Goal: Information Seeking & Learning: Check status

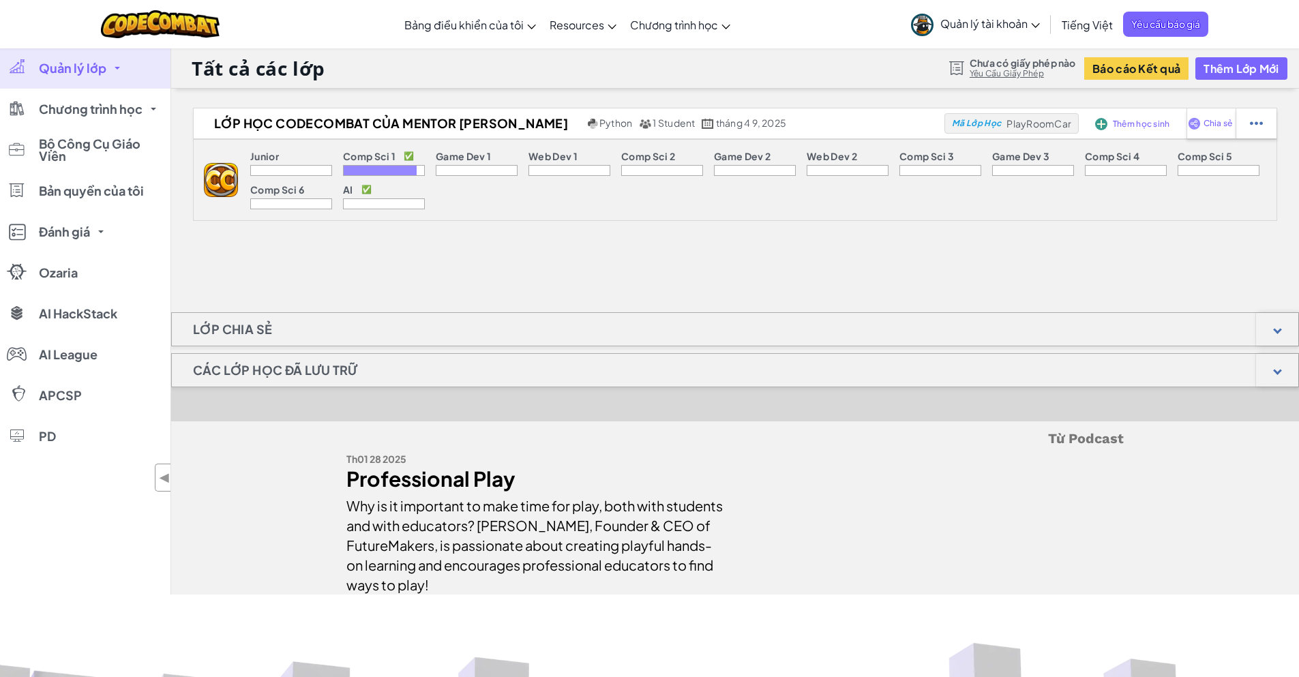
click at [544, 273] on div "Lớp học Codecombat của Mentor [PERSON_NAME] Nga Python 1 Student tháng 4 9, 202…" at bounding box center [735, 351] width 1128 height 487
click at [500, 265] on div "Lớp học Codecombat của Mentor [PERSON_NAME] Nga Python 1 Student tháng 4 9, 202…" at bounding box center [735, 351] width 1128 height 487
click at [119, 73] on link "Quản lý lớp" at bounding box center [85, 68] width 170 height 41
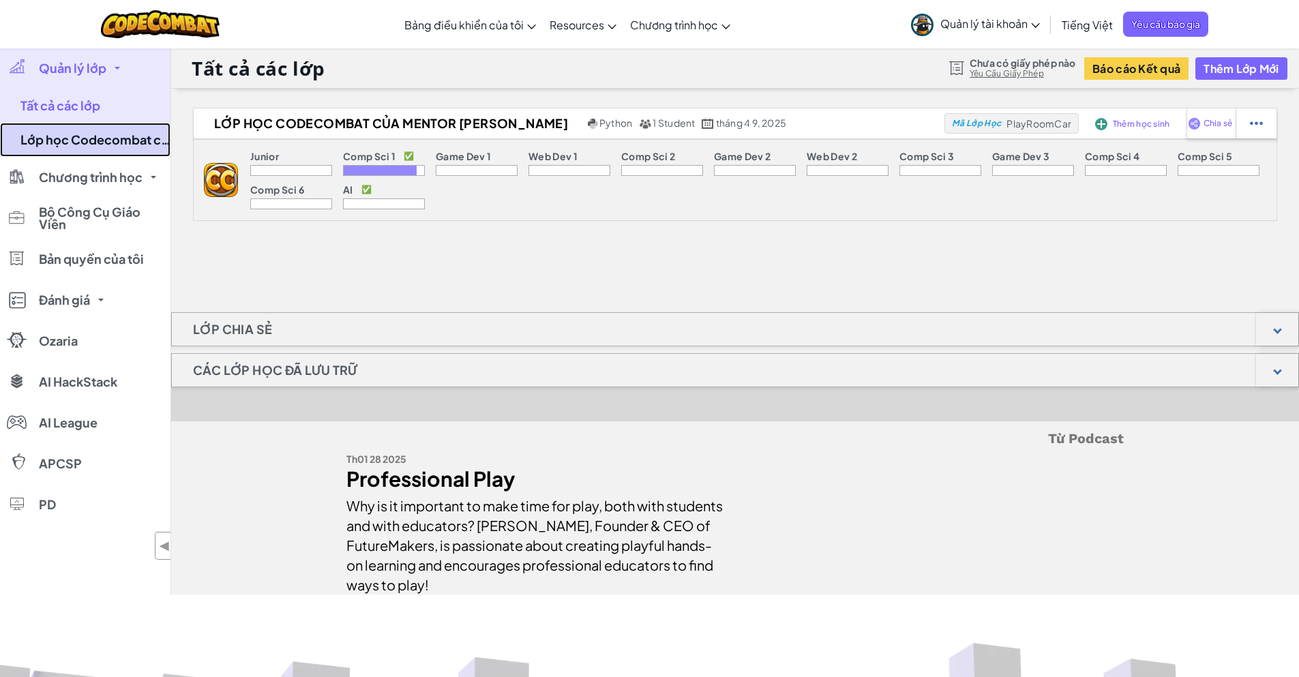
click at [104, 128] on link "Lớp học Codecombat của Mentor [PERSON_NAME]" at bounding box center [85, 140] width 170 height 34
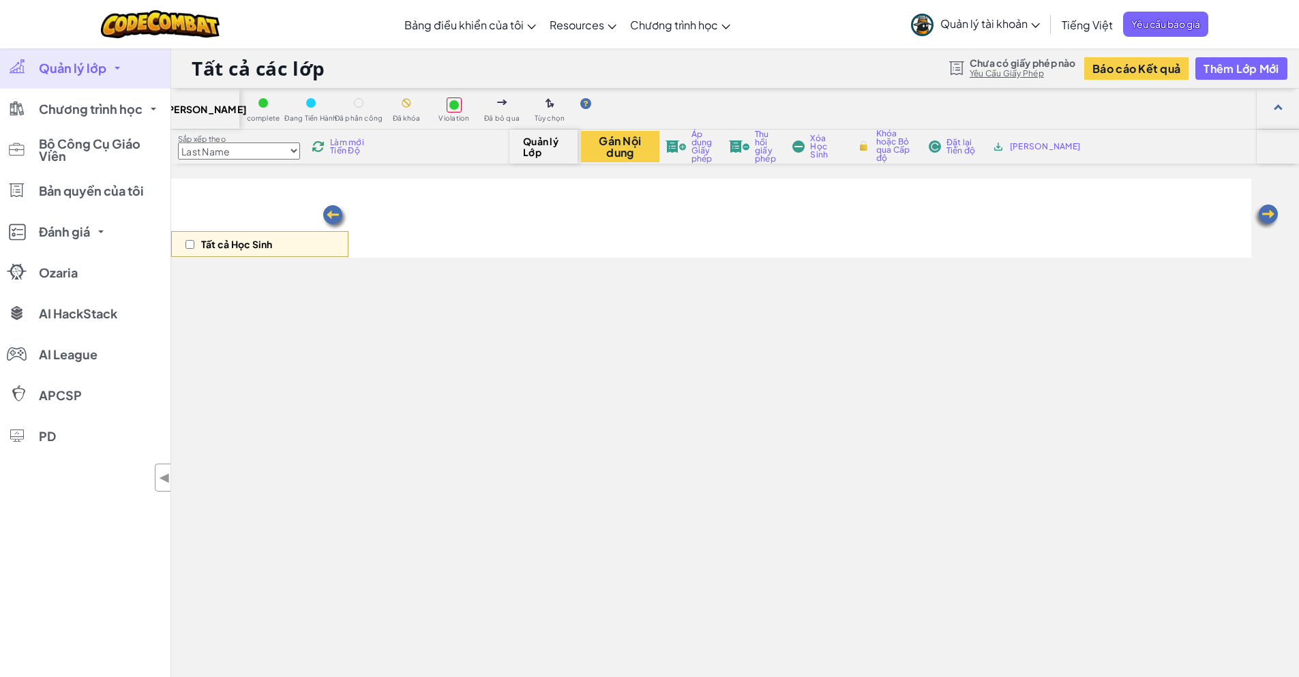
select select "560f1a9f22961295f9427742"
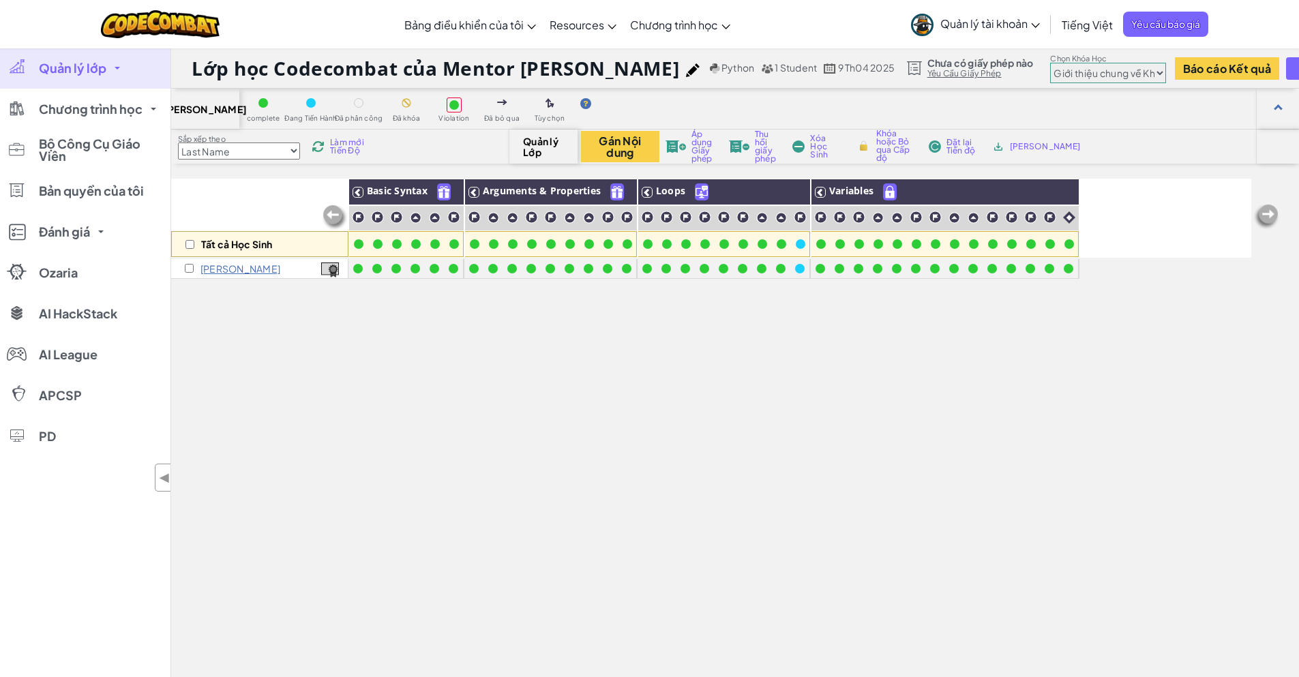
click at [360, 331] on div "Tất cả Học Sinh Basic Syntax Arguments & Properties Loops Variables [GEOGRAPHIC…" at bounding box center [711, 483] width 1080 height 609
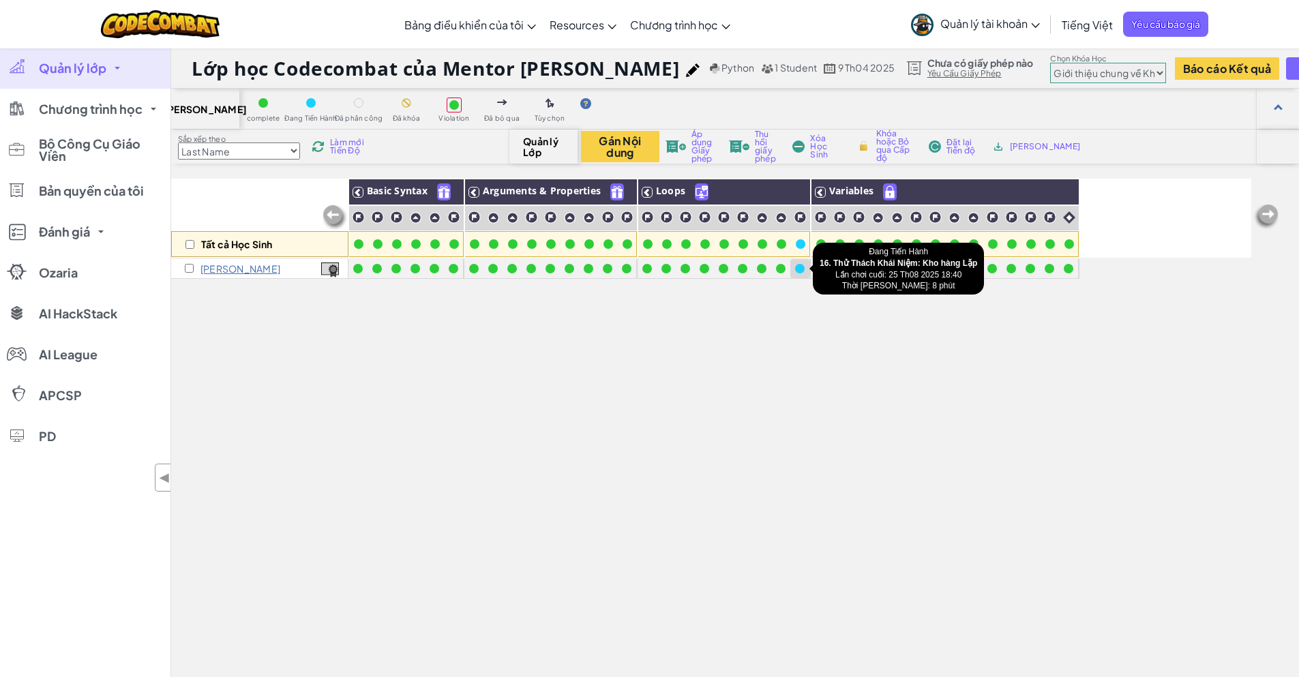
click at [801, 272] on div at bounding box center [800, 269] width 10 height 10
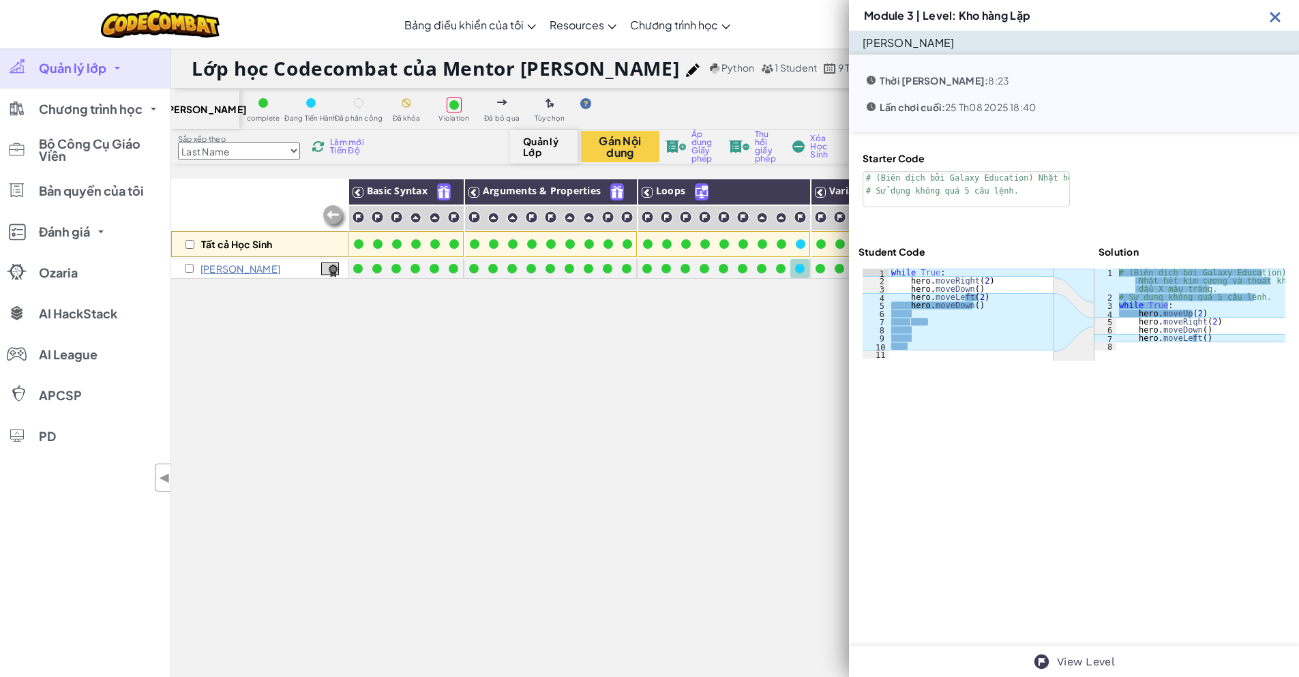
drag, startPoint x: 764, startPoint y: 430, endPoint x: 773, endPoint y: 399, distance: 32.4
click at [766, 417] on div "Tất cả Học Sinh Basic Syntax Arguments & Properties Loops Variables [GEOGRAPHIC…" at bounding box center [711, 483] width 1080 height 609
click at [1279, 17] on img at bounding box center [1275, 16] width 17 height 17
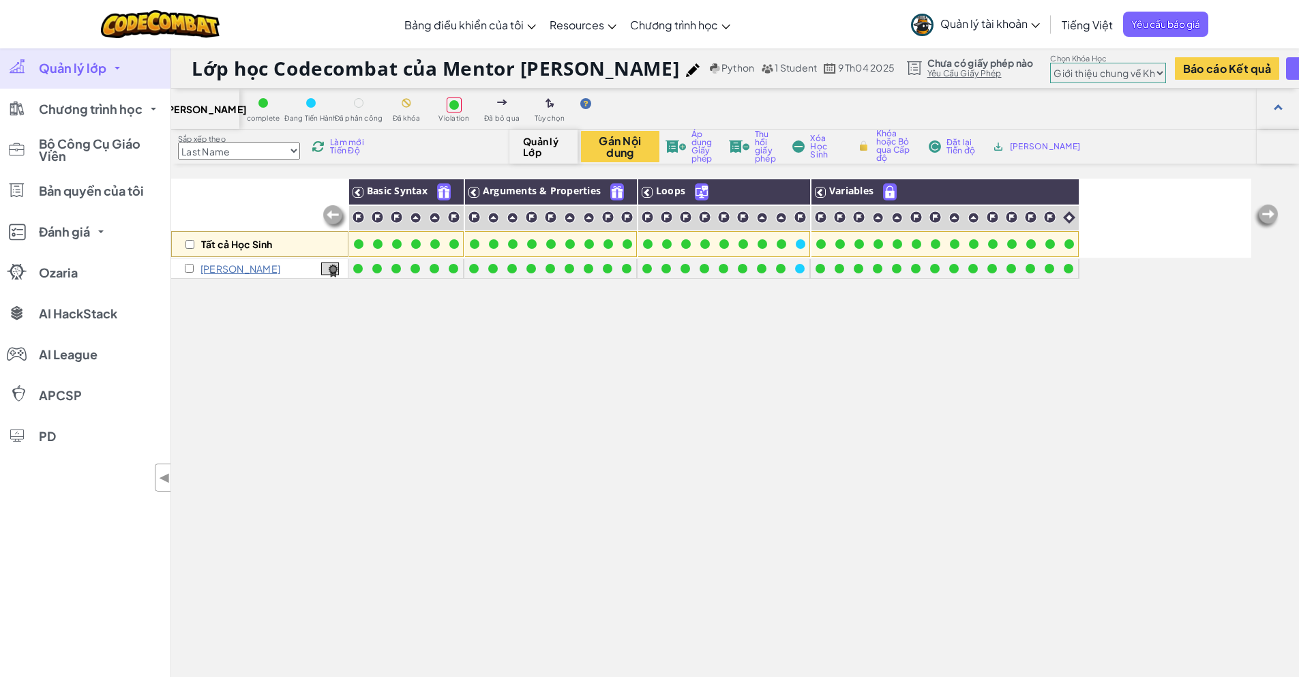
click at [598, 365] on div "Tất cả Học Sinh Basic Syntax Arguments & Properties Loops Variables [GEOGRAPHIC…" at bounding box center [711, 483] width 1080 height 609
click at [188, 269] on input "checkbox" at bounding box center [189, 268] width 9 height 9
checkbox input "true"
click at [376, 350] on div "Tất cả Học Sinh Basic Syntax Arguments & Properties Loops Variables [GEOGRAPHIC…" at bounding box center [711, 483] width 1080 height 609
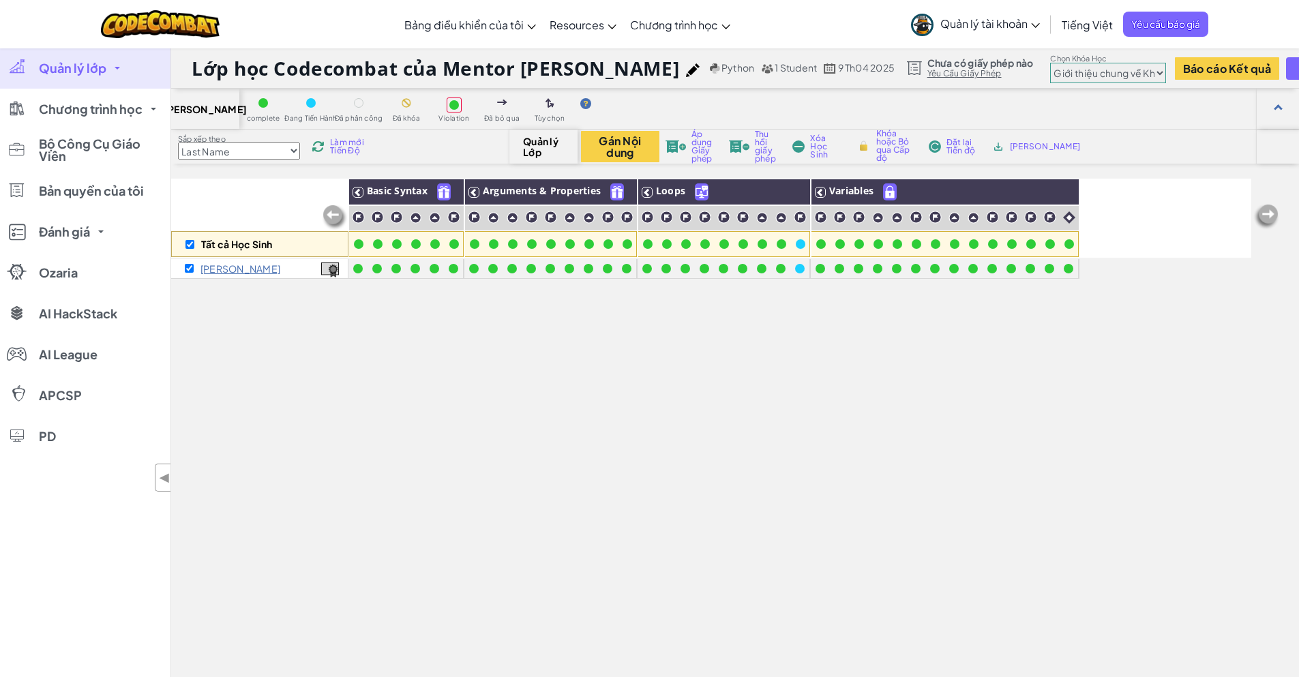
click at [190, 262] on div "[PERSON_NAME]" at bounding box center [259, 269] width 177 height 20
click at [706, 373] on div "Tất cả Học Sinh Basic Syntax Arguments & Properties Loops Variables [GEOGRAPHIC…" at bounding box center [711, 483] width 1080 height 609
